Goal: Find contact information: Find contact information

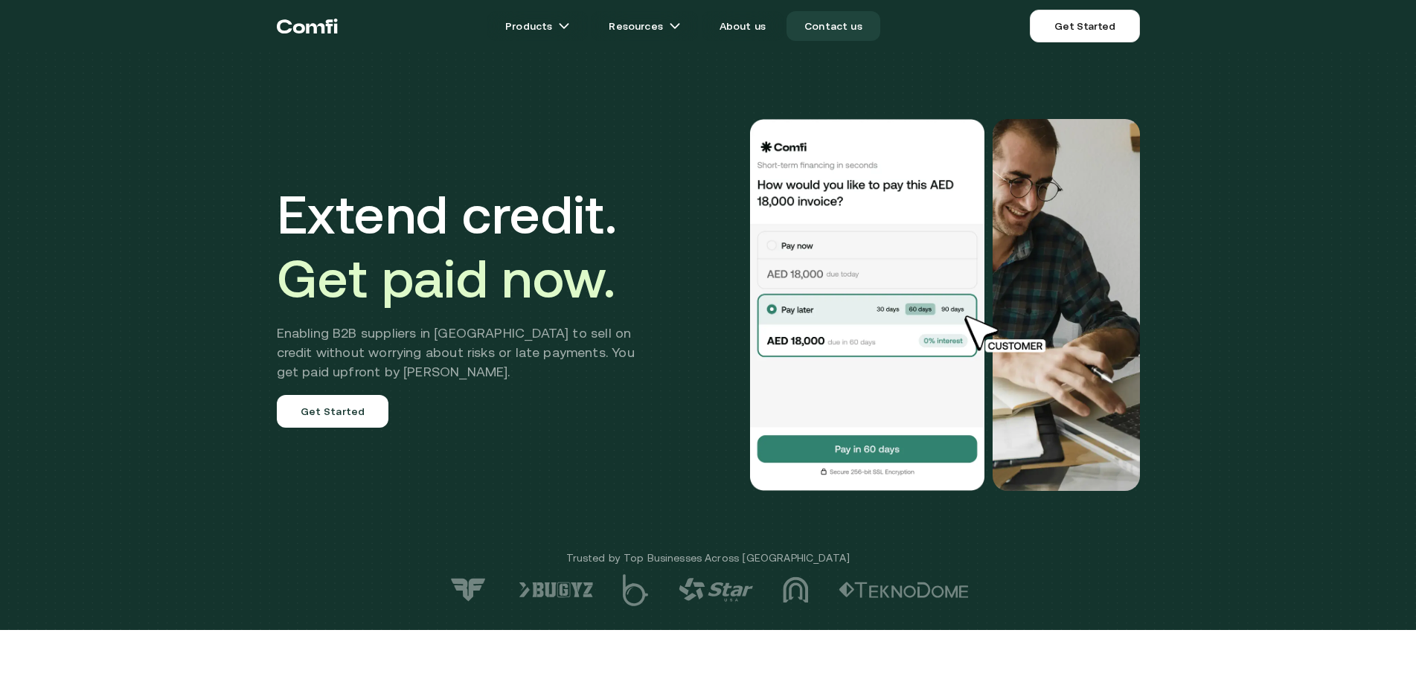
click at [842, 28] on link "Contact us" at bounding box center [833, 26] width 94 height 30
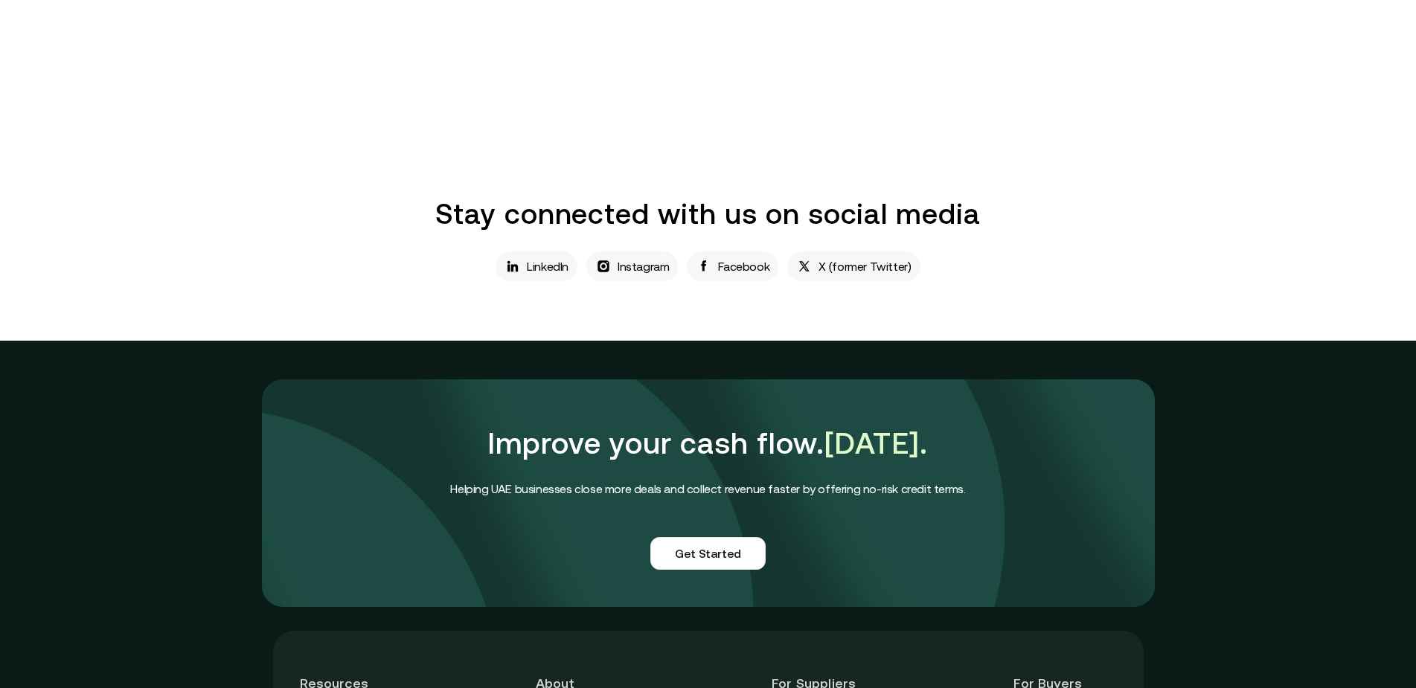
scroll to position [1235, 0]
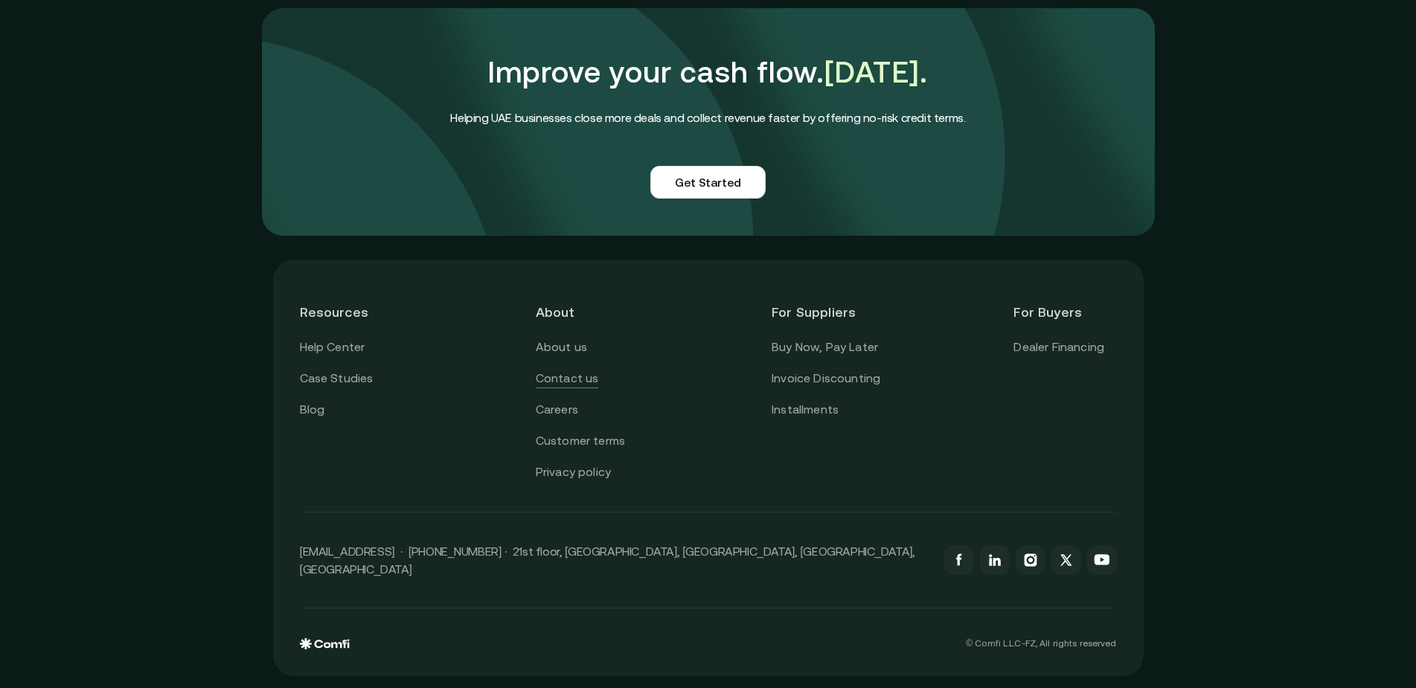
click at [589, 388] on link "Contact us" at bounding box center [567, 378] width 63 height 19
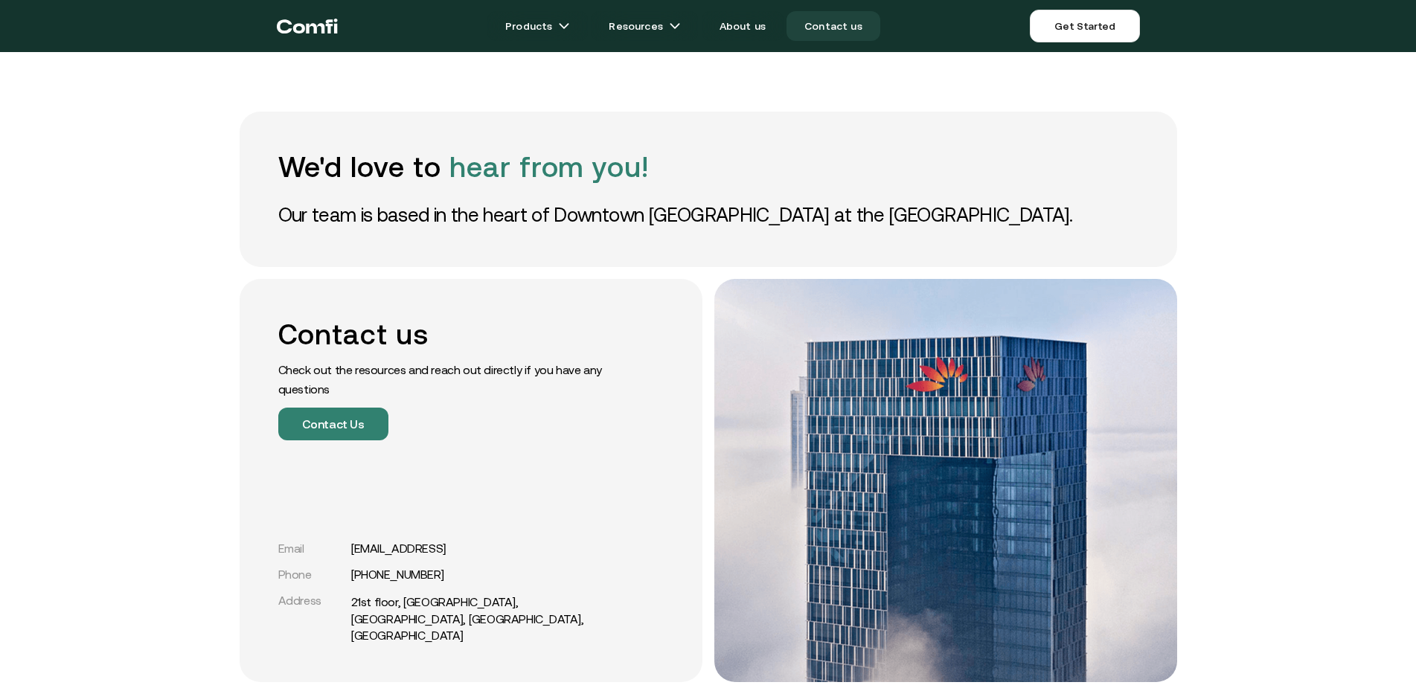
click at [852, 25] on link "Contact us" at bounding box center [833, 26] width 94 height 30
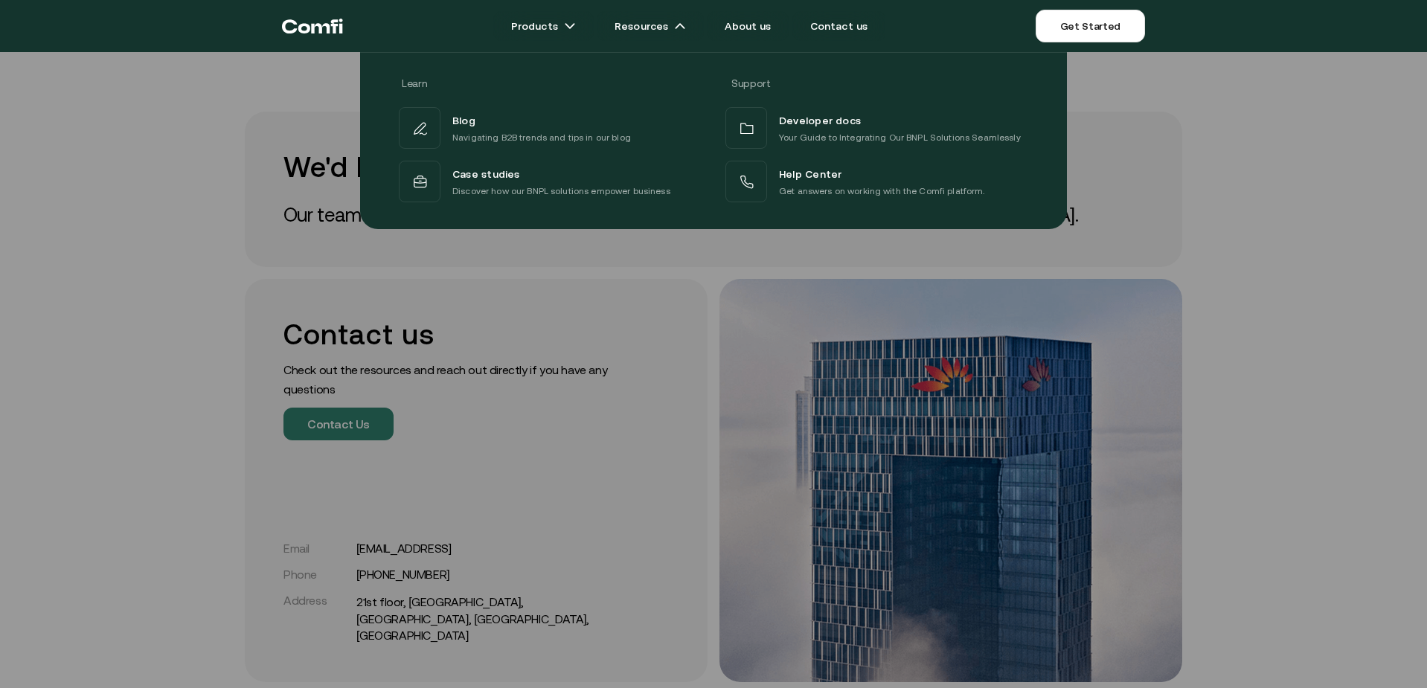
click at [316, 33] on icon "Return to the top of the Comfi home page" at bounding box center [312, 26] width 61 height 45
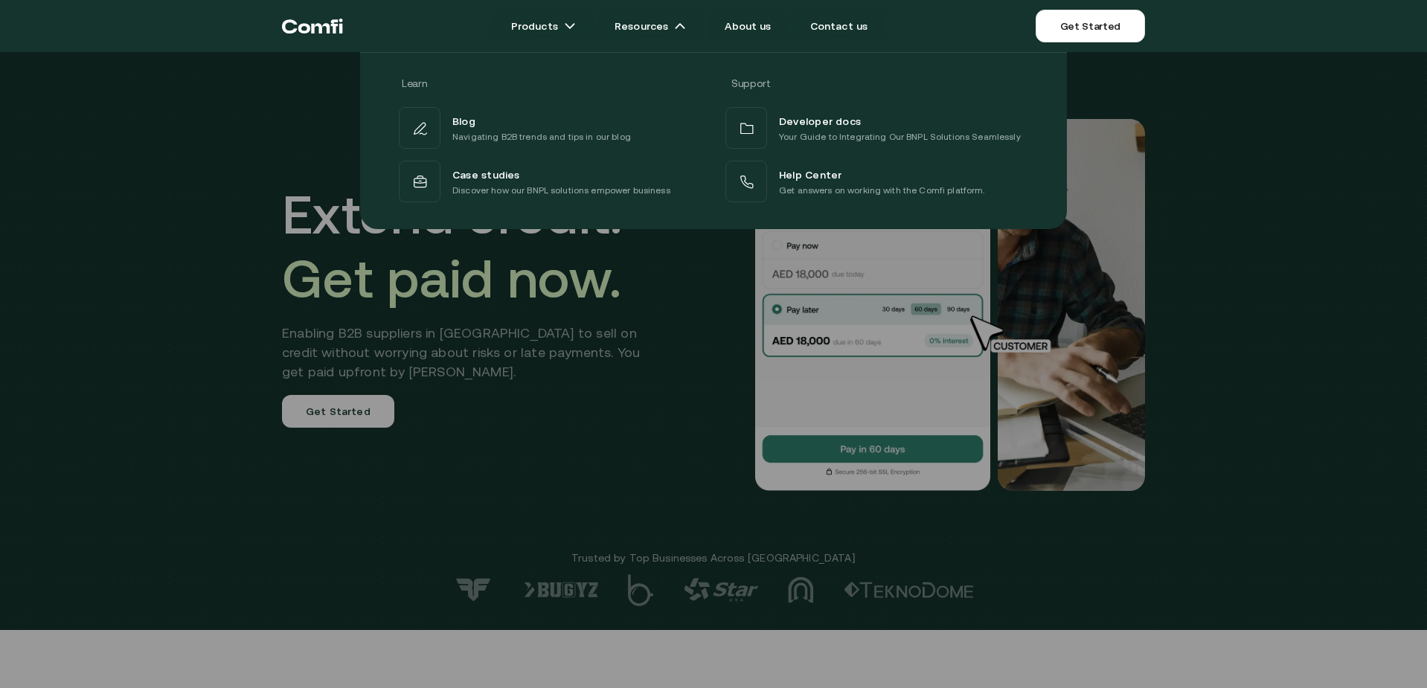
click at [606, 362] on div at bounding box center [713, 396] width 1427 height 688
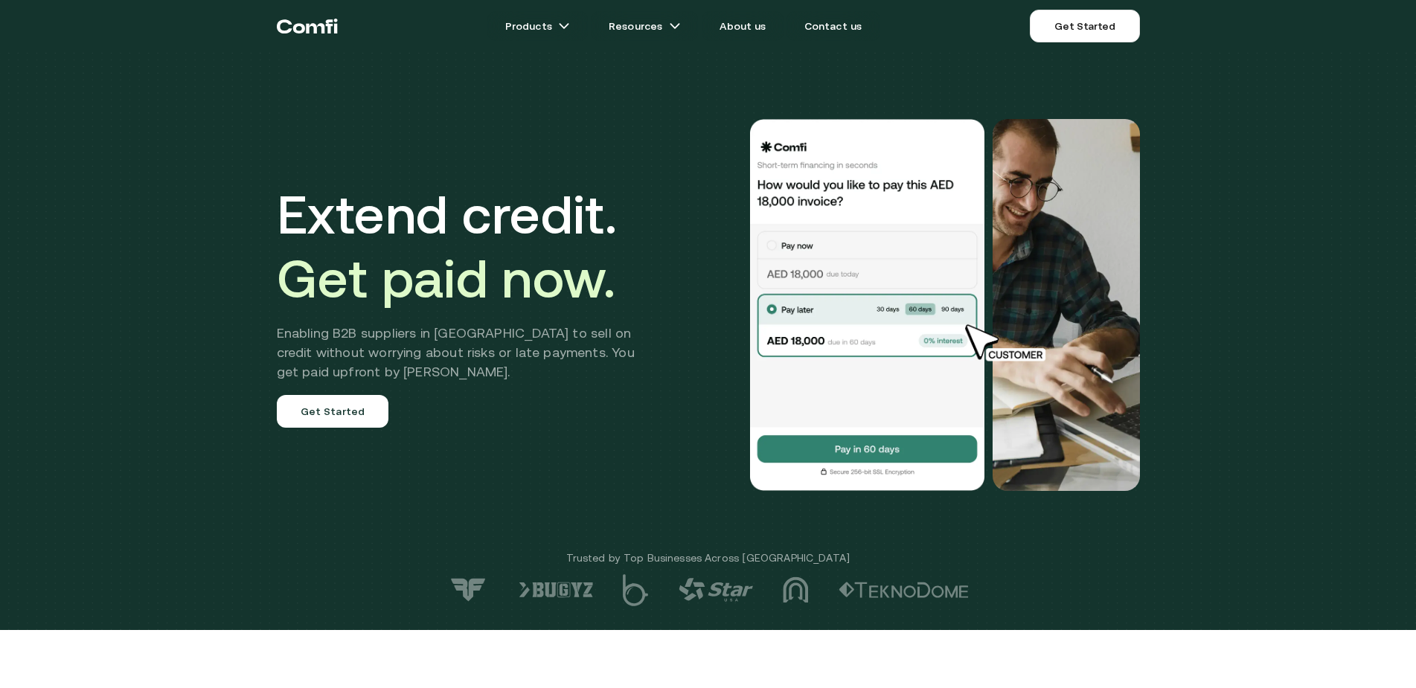
scroll to position [483, 0]
